Goal: Information Seeking & Learning: Understand process/instructions

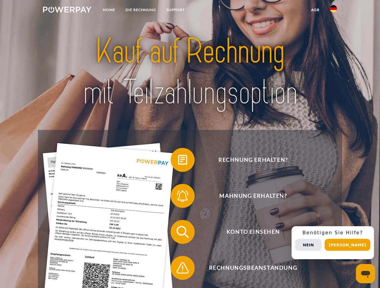
click at [67, 11] on img at bounding box center [67, 10] width 48 height 6
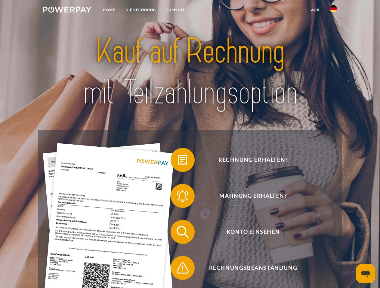
click at [333, 11] on img at bounding box center [332, 8] width 7 height 7
click at [315, 10] on link "agb" at bounding box center [315, 10] width 19 height 11
click at [178, 161] on span at bounding box center [173, 160] width 30 height 30
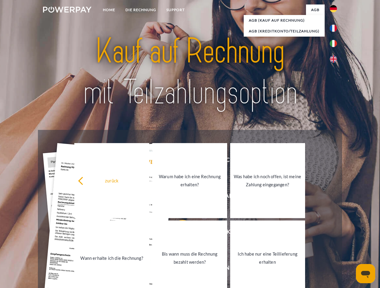
click at [178, 197] on div "zurück Warum habe ich eine Rechnung erhalten? Was habe ich noch offen, ist mein…" at bounding box center [189, 219] width 243 height 155
click at [178, 233] on link "Bis wann muss die Rechnung bezahlt werden?" at bounding box center [189, 258] width 75 height 75
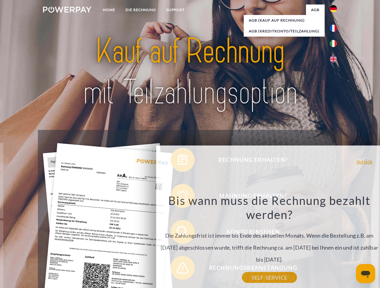
click at [178, 270] on div "Bis wann muss die Rechnung bezahlt werden? Die Zahlungsfrist ist immer bis Ende…" at bounding box center [268, 236] width 219 height 84
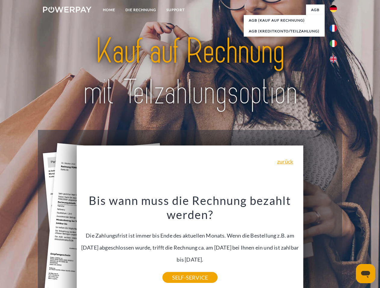
click at [334, 243] on div "Rechnung erhalten? Mahnung erhalten? Konto einsehen" at bounding box center [190, 250] width 304 height 240
click at [320, 244] on span "Konto einsehen" at bounding box center [252, 232] width 147 height 24
click at [349, 245] on header "Home DIE RECHNUNG SUPPORT" at bounding box center [190, 207] width 380 height 415
